Goal: Task Accomplishment & Management: Complete application form

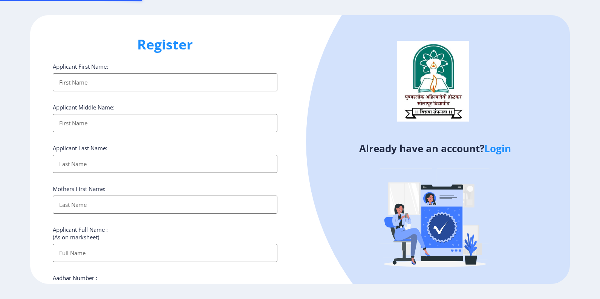
select select
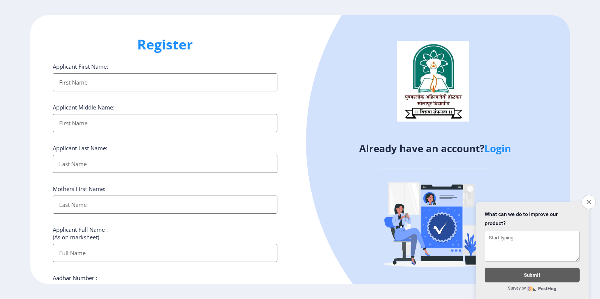
click at [116, 76] on input "Applicant First Name:" at bounding box center [165, 82] width 225 height 18
click at [588, 199] on icon "Close survey" at bounding box center [588, 201] width 5 height 5
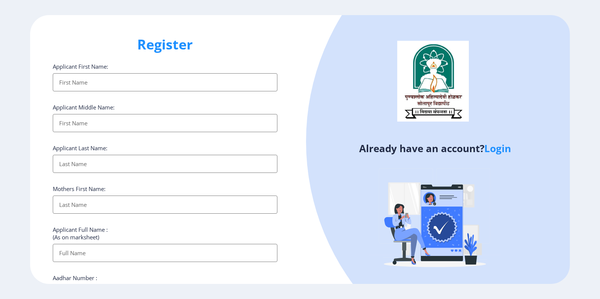
click at [88, 81] on input "Applicant First Name:" at bounding box center [165, 82] width 225 height 18
click at [217, 41] on h1 "Register" at bounding box center [165, 44] width 225 height 18
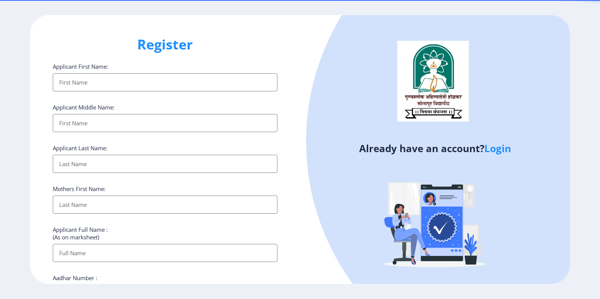
select select
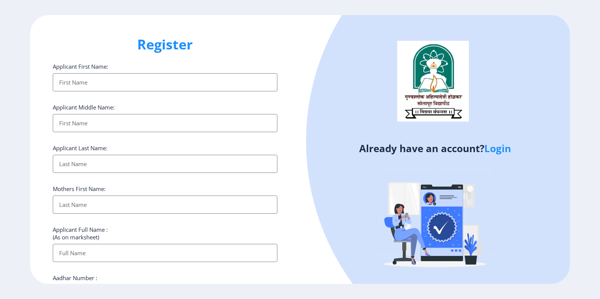
click at [118, 81] on input "Applicant First Name:" at bounding box center [165, 82] width 225 height 18
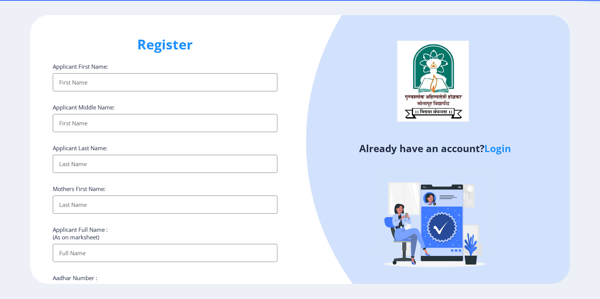
select select
click at [79, 86] on input "Applicant First Name:" at bounding box center [165, 82] width 225 height 18
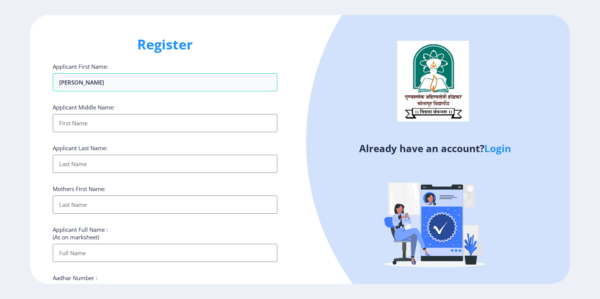
type input "[PERSON_NAME]"
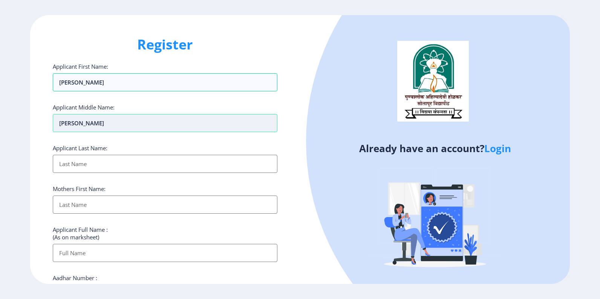
type input "[PERSON_NAME]"
type input "Tirth"
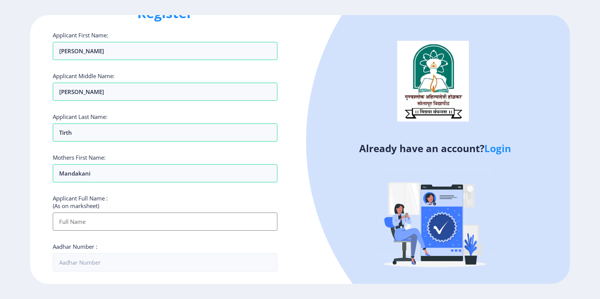
scroll to position [38, 0]
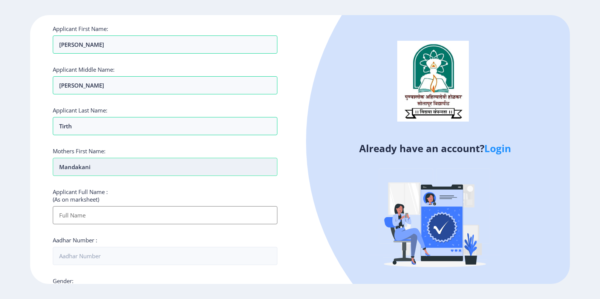
click at [84, 172] on input "Mandakani" at bounding box center [165, 167] width 225 height 18
type input "Mandakini"
click at [89, 211] on input "Applicant First Name:" at bounding box center [165, 215] width 225 height 18
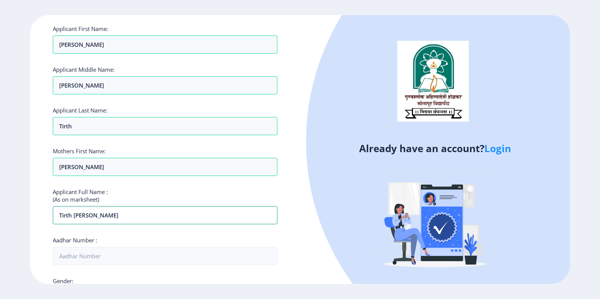
type input "tirth Sonali Jayanand"
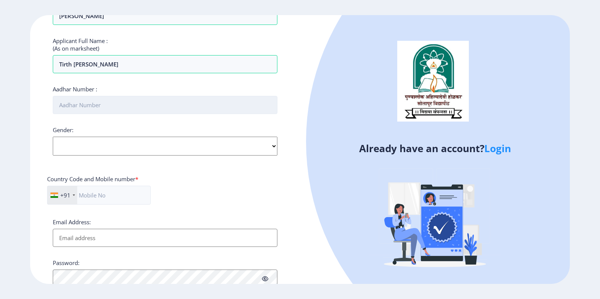
click at [77, 102] on input "Aadhar Number :" at bounding box center [165, 105] width 225 height 18
type input "707562474373"
drag, startPoint x: 87, startPoint y: 138, endPoint x: 93, endPoint y: 144, distance: 7.7
click at [87, 138] on select "Select Gender Male Female Other" at bounding box center [165, 145] width 225 height 19
select select "Female"
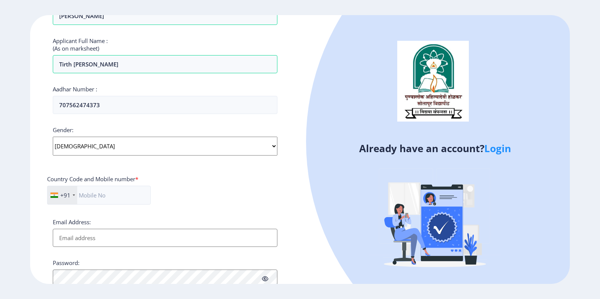
click at [53, 136] on select "Select Gender Male Female Other" at bounding box center [165, 145] width 225 height 19
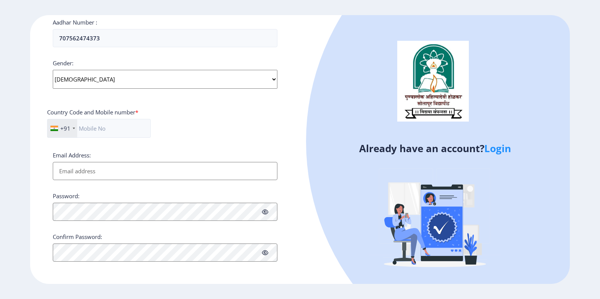
scroll to position [256, 0]
click at [120, 121] on input "text" at bounding box center [99, 127] width 104 height 19
type input "8263967201"
click at [97, 169] on input "Email Address:" at bounding box center [165, 170] width 225 height 18
type input "s"
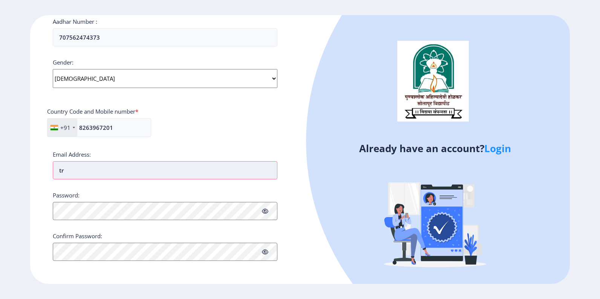
type input "t"
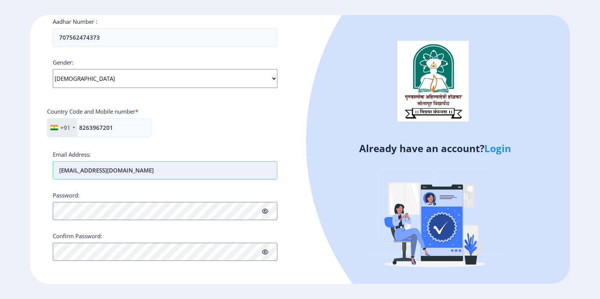
type input "tirthsonali96@gmail.com"
click at [267, 207] on span at bounding box center [265, 211] width 6 height 8
click at [192, 281] on div "Applicant First Name: Sonali Applicant Middle Name: Jayanand Applicant Last Nam…" at bounding box center [165, 44] width 225 height 475
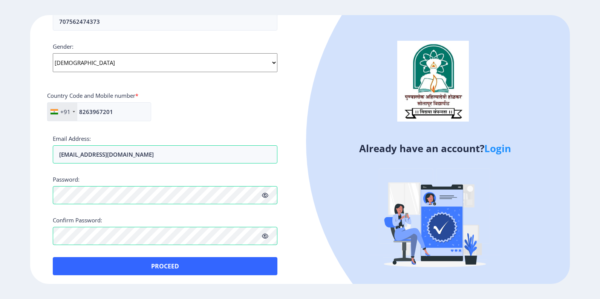
scroll to position [274, 0]
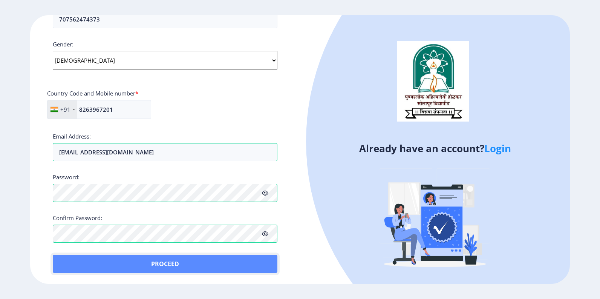
click at [194, 267] on button "Proceed" at bounding box center [165, 263] width 225 height 18
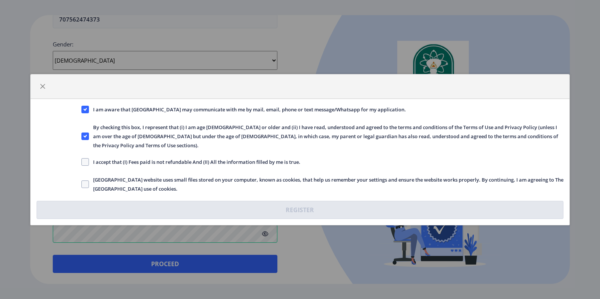
click at [80, 158] on div "I accept that (I) Fees paid is not refundable And (II) All the information fill…" at bounding box center [323, 162] width 494 height 10
drag, startPoint x: 85, startPoint y: 157, endPoint x: 88, endPoint y: 172, distance: 14.6
click at [86, 160] on span at bounding box center [85, 162] width 8 height 8
click at [82, 161] on input "I accept that (I) Fees paid is not refundable And (II) All the information fill…" at bounding box center [81, 161] width 0 height 0
checkbox input "true"
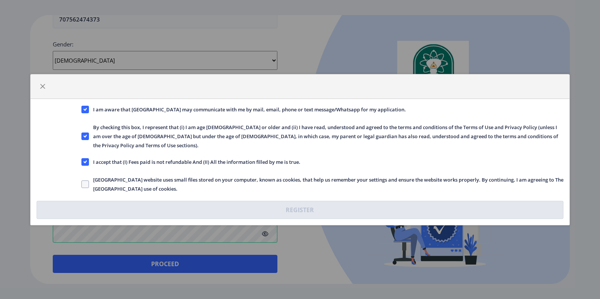
click at [87, 175] on label "Solapur University website uses small files stored on your computer, known as c…" at bounding box center [322, 184] width 483 height 18
click at [82, 184] on input "Solapur University website uses small files stored on your computer, known as c…" at bounding box center [81, 184] width 0 height 0
checkbox input "true"
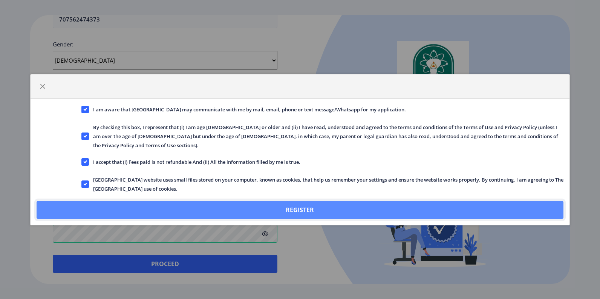
click at [308, 207] on button "Register" at bounding box center [300, 210] width 527 height 18
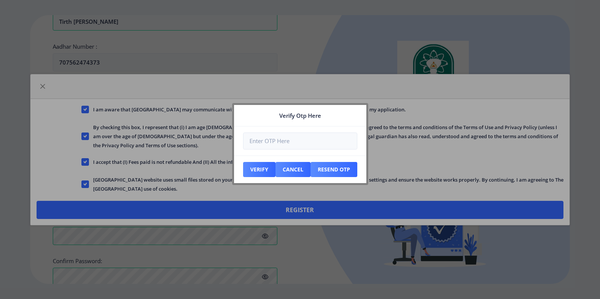
scroll to position [317, 0]
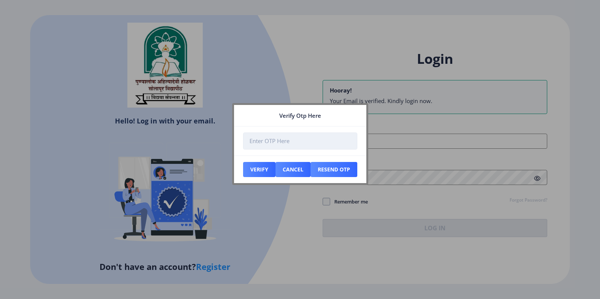
click at [282, 144] on input "number" at bounding box center [300, 140] width 114 height 17
click at [337, 171] on button "Resend Otp" at bounding box center [334, 169] width 47 height 15
type input "tirthsonali96@gmail.com"
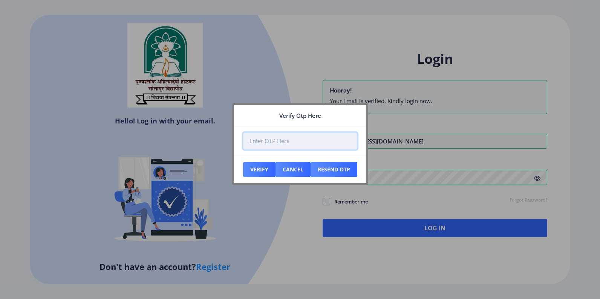
click at [274, 140] on input "number" at bounding box center [300, 140] width 114 height 17
type input "755275"
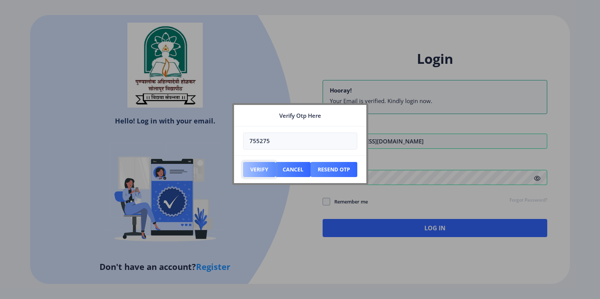
click at [249, 167] on button "Verify" at bounding box center [259, 169] width 32 height 15
click at [260, 170] on button "Verify" at bounding box center [259, 169] width 32 height 15
click at [255, 166] on button "Verify" at bounding box center [259, 169] width 32 height 15
click at [263, 171] on button "Verify" at bounding box center [259, 169] width 32 height 15
click at [259, 169] on button "Verify" at bounding box center [259, 169] width 32 height 15
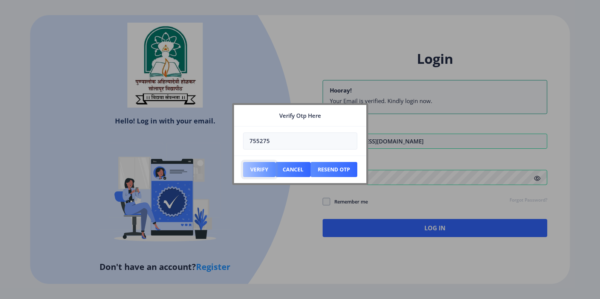
click at [243, 162] on button "Verify" at bounding box center [259, 169] width 32 height 15
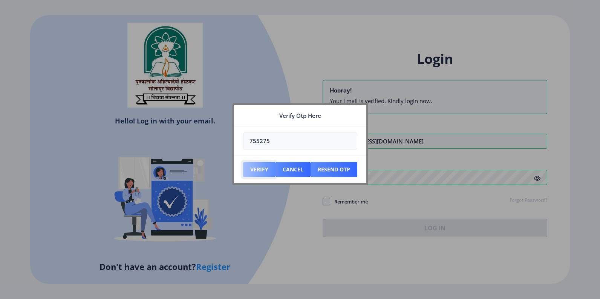
click at [260, 168] on button "Verify" at bounding box center [259, 169] width 32 height 15
click at [343, 170] on button "Resend Otp" at bounding box center [334, 169] width 47 height 15
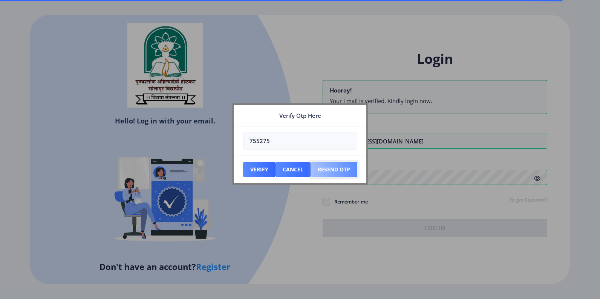
click at [334, 172] on button "Resend Otp" at bounding box center [334, 169] width 47 height 15
click at [253, 168] on button "Verify" at bounding box center [259, 169] width 32 height 15
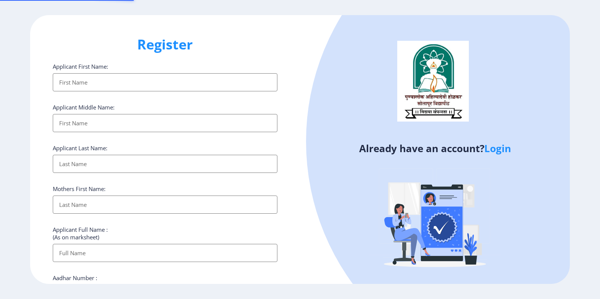
select select
click at [503, 150] on link "Login" at bounding box center [497, 148] width 27 height 14
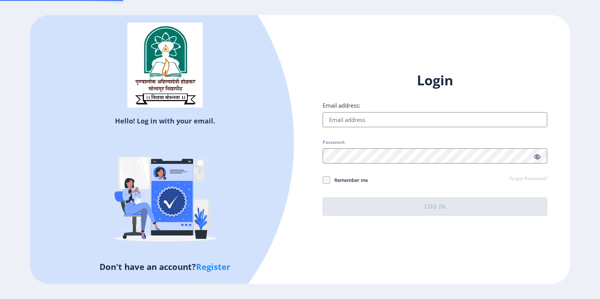
type input "[EMAIL_ADDRESS][DOMAIN_NAME]"
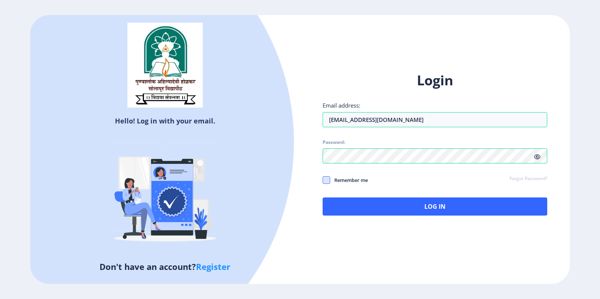
click at [328, 181] on span at bounding box center [327, 180] width 8 height 8
click at [323, 180] on input "Remember me" at bounding box center [323, 179] width 0 height 0
checkbox input "true"
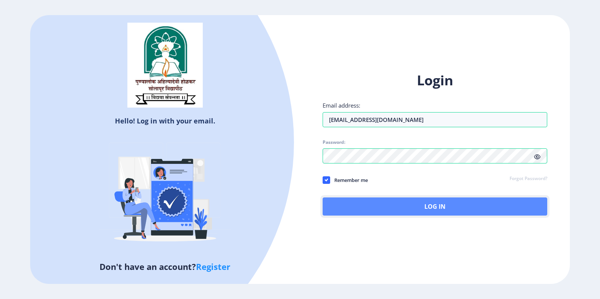
click at [454, 211] on button "Log In" at bounding box center [435, 206] width 225 height 18
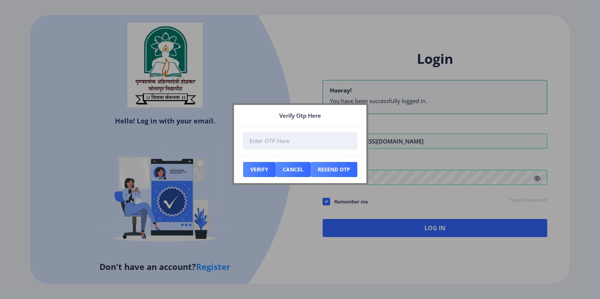
click at [272, 139] on input "number" at bounding box center [300, 140] width 114 height 17
type input "755275"
click at [262, 167] on button "Verify" at bounding box center [259, 169] width 32 height 15
click at [299, 169] on button "Cancel" at bounding box center [293, 169] width 35 height 15
